Goal: Check status

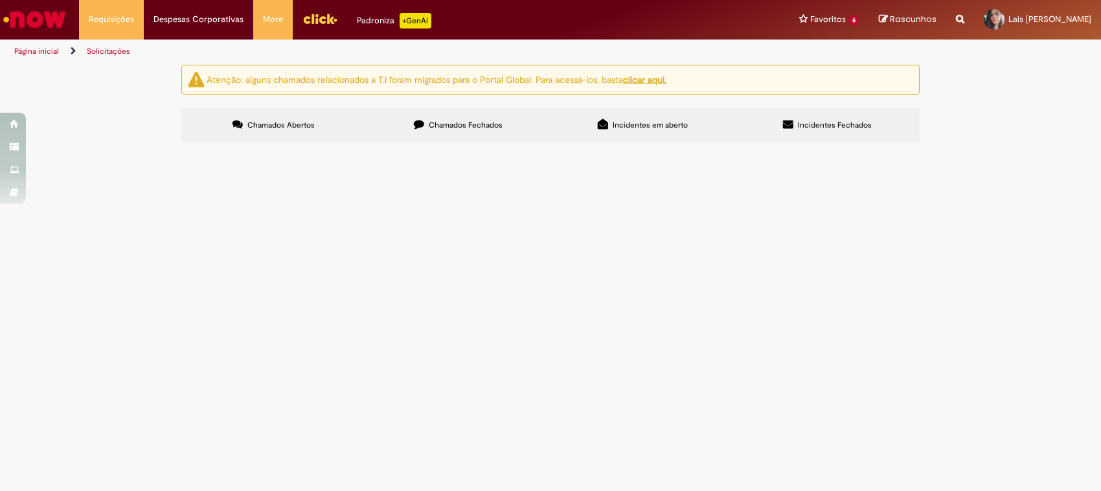
click at [445, 131] on label "Chamados Fechados" at bounding box center [458, 124] width 185 height 35
click at [0, 0] on input "Pesquisar" at bounding box center [0, 0] width 0 height 0
paste input "*********"
type input "*********"
click at [0, 0] on button "Pesquisar" at bounding box center [0, 0] width 0 height 0
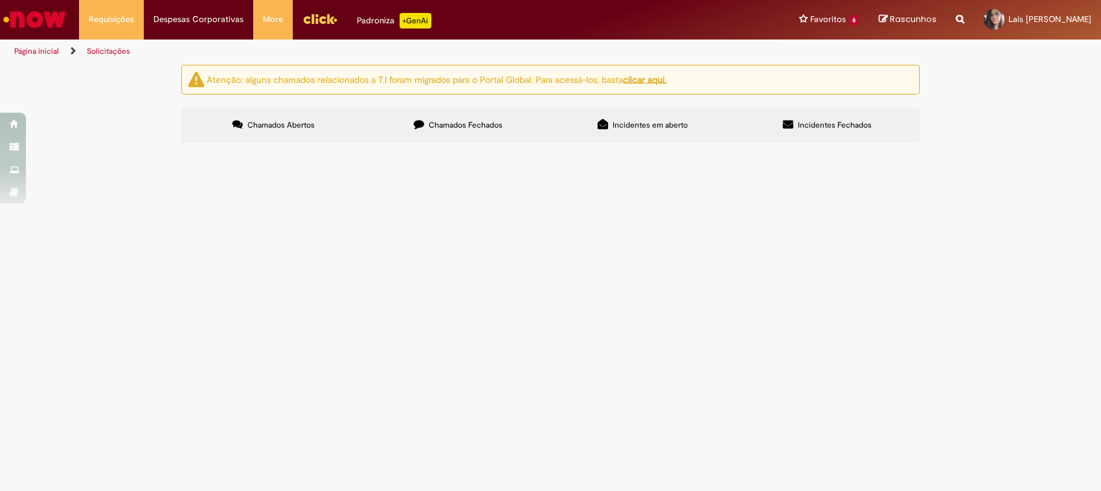
click at [0, 0] on td "R13482146" at bounding box center [0, 0] width 0 height 0
click at [0, 0] on span "R13482146" at bounding box center [0, 0] width 0 height 0
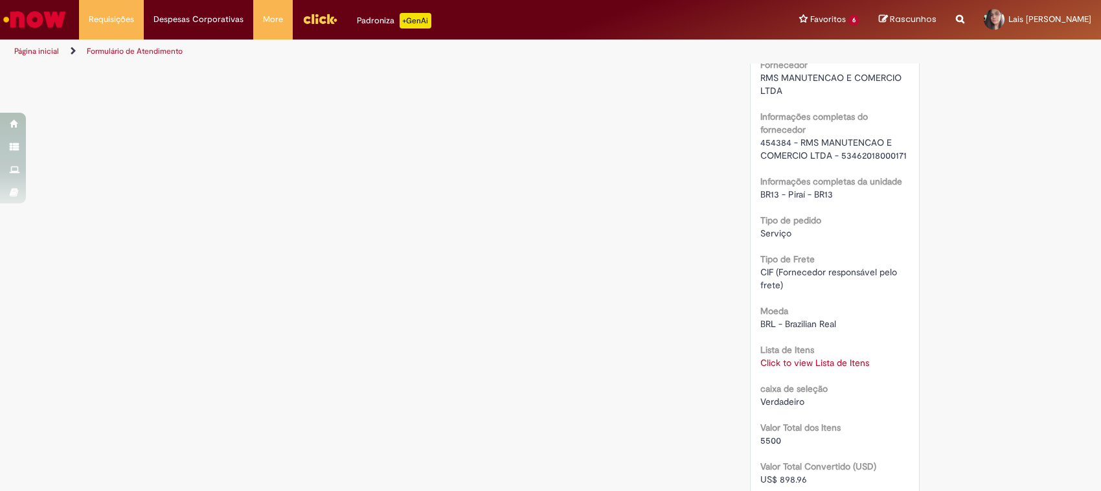
scroll to position [960, 0]
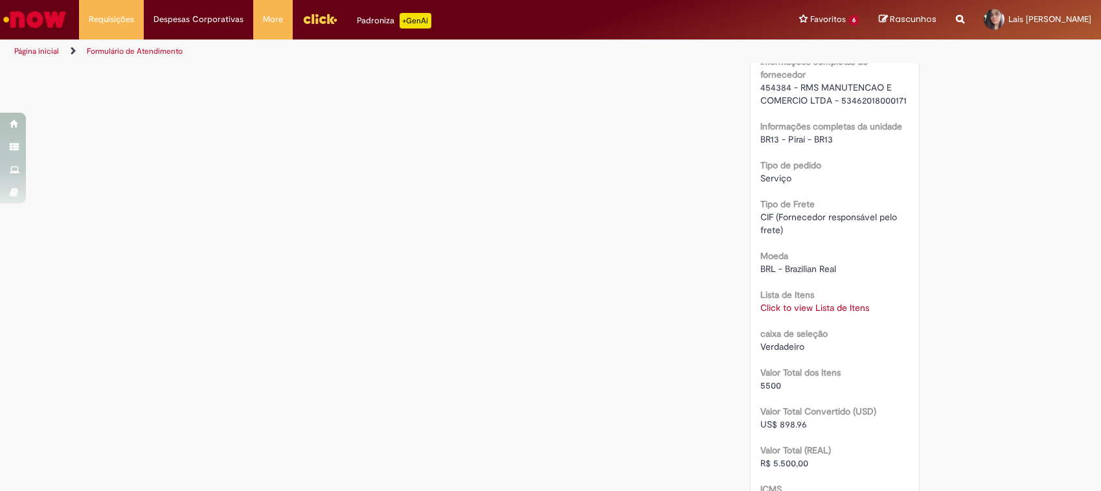
click at [837, 311] on link "Click to view Lista de Itens" at bounding box center [814, 308] width 109 height 12
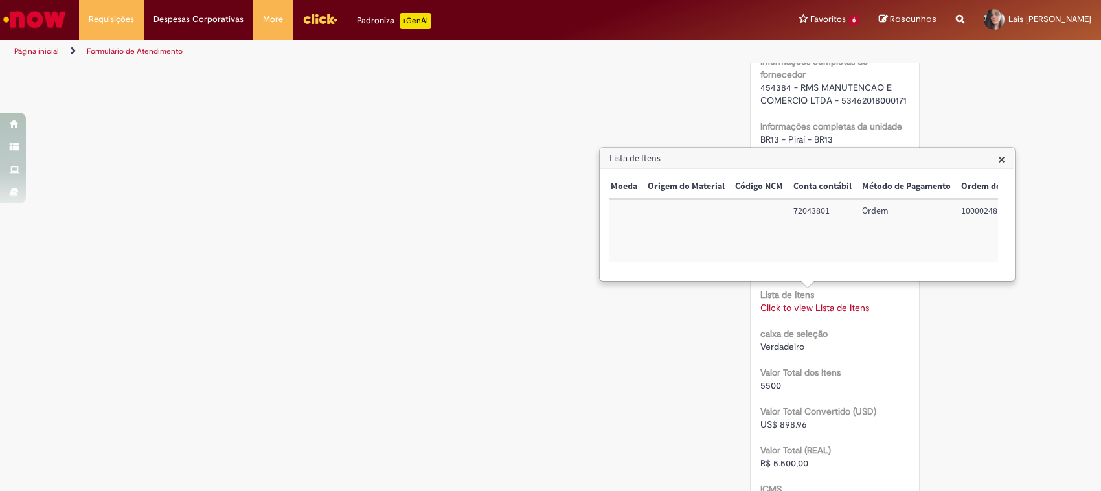
scroll to position [0, 526]
click at [950, 216] on td "100002481981" at bounding box center [964, 230] width 82 height 63
copy td "100002481981"
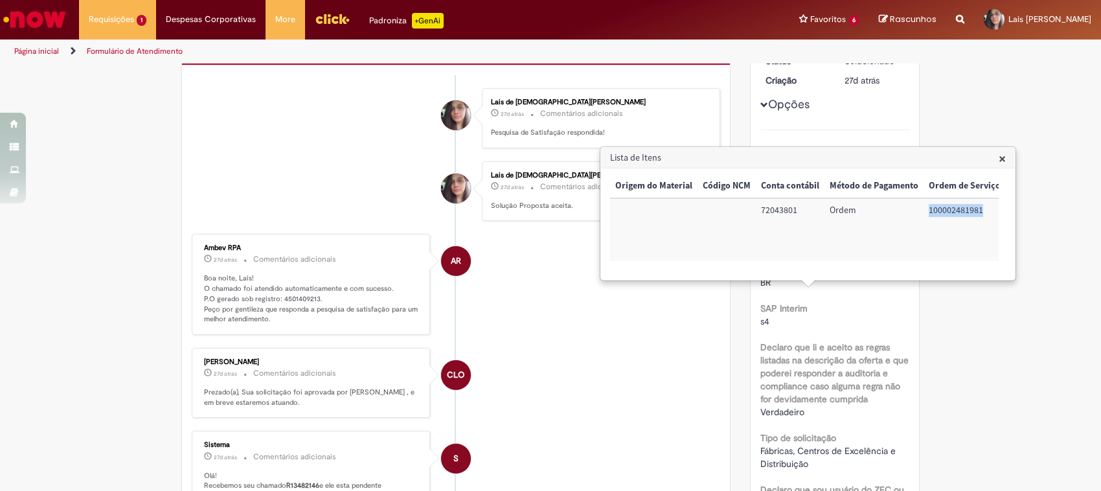
scroll to position [0, 0]
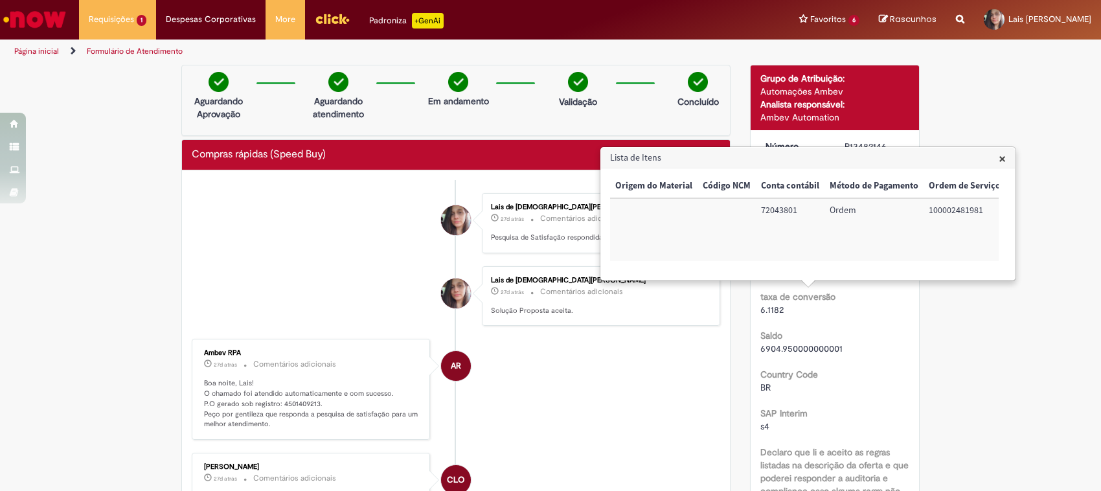
click at [1007, 164] on h3 "Lista de Itens" at bounding box center [808, 158] width 414 height 21
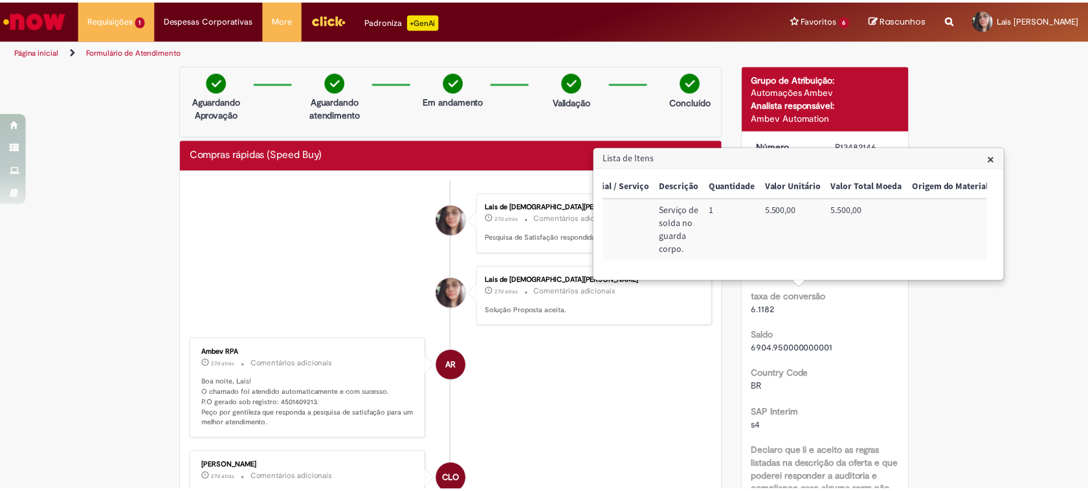
scroll to position [0, 142]
